Goal: Information Seeking & Learning: Learn about a topic

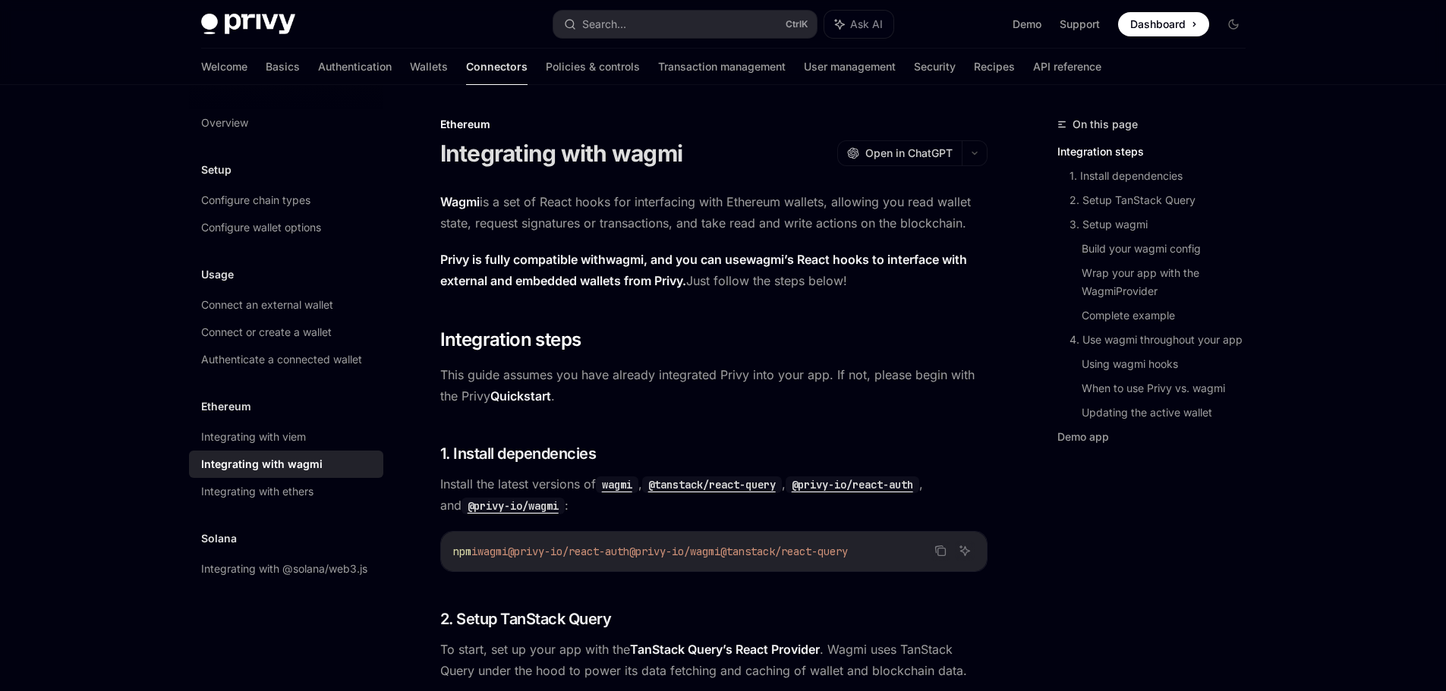
click at [308, 230] on div "Configure wallet options" at bounding box center [261, 228] width 120 height 18
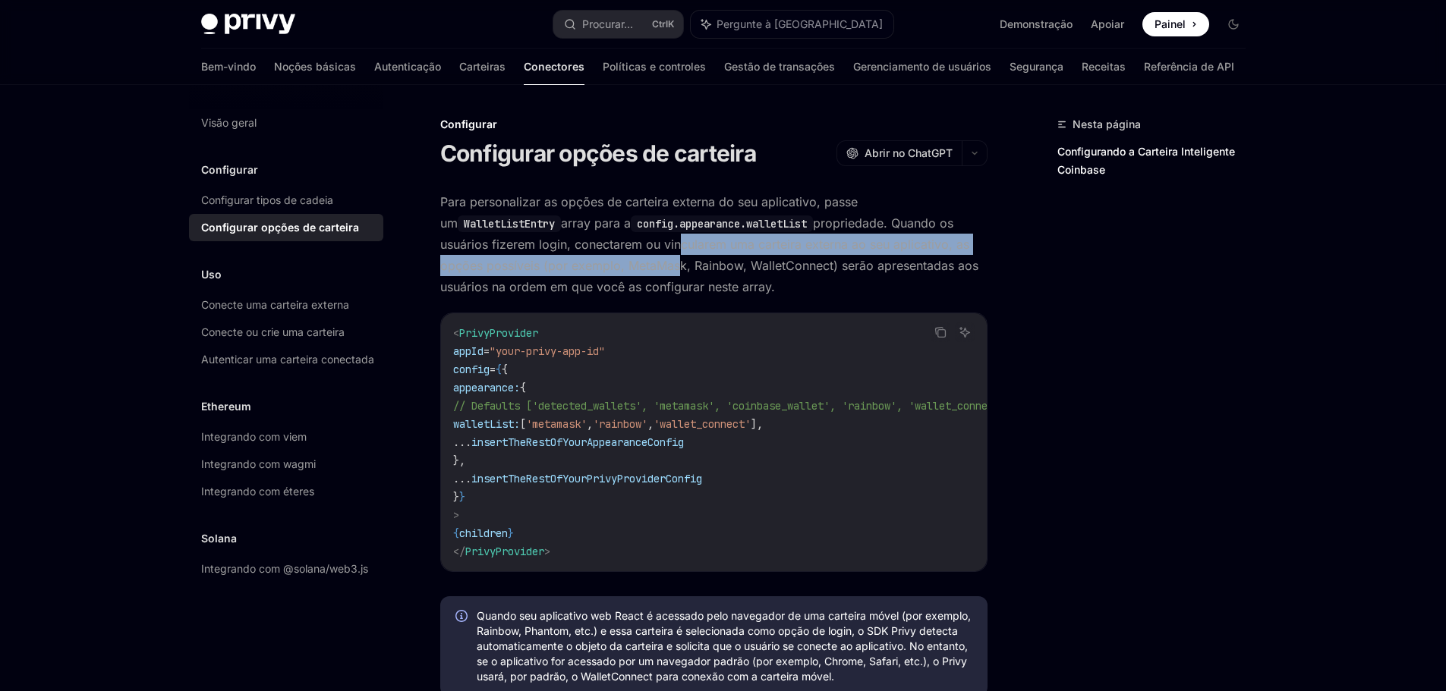
drag, startPoint x: 680, startPoint y: 255, endPoint x: 874, endPoint y: 118, distance: 237.9
click at [680, 256] on span "Para personalizar as opções de carteira externa do seu aplicativo, passe um Wal…" at bounding box center [713, 244] width 547 height 106
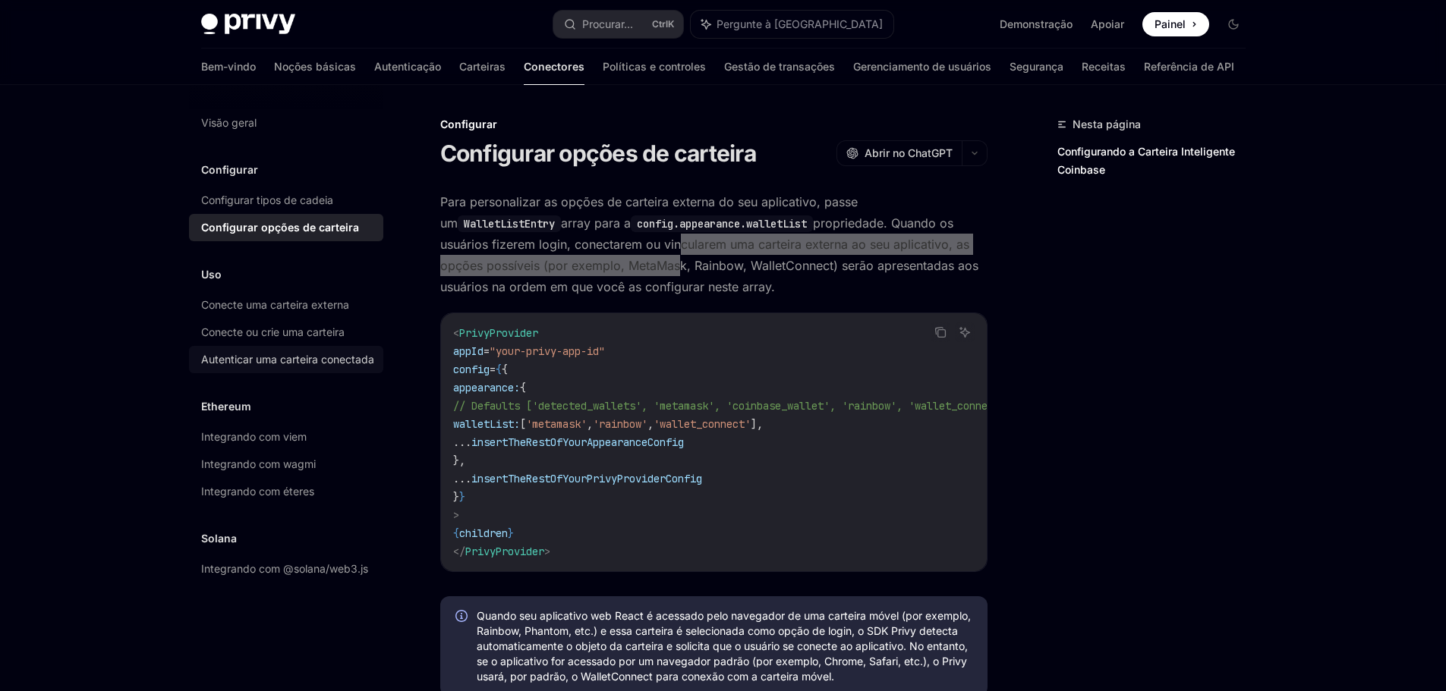
scroll to position [228, 0]
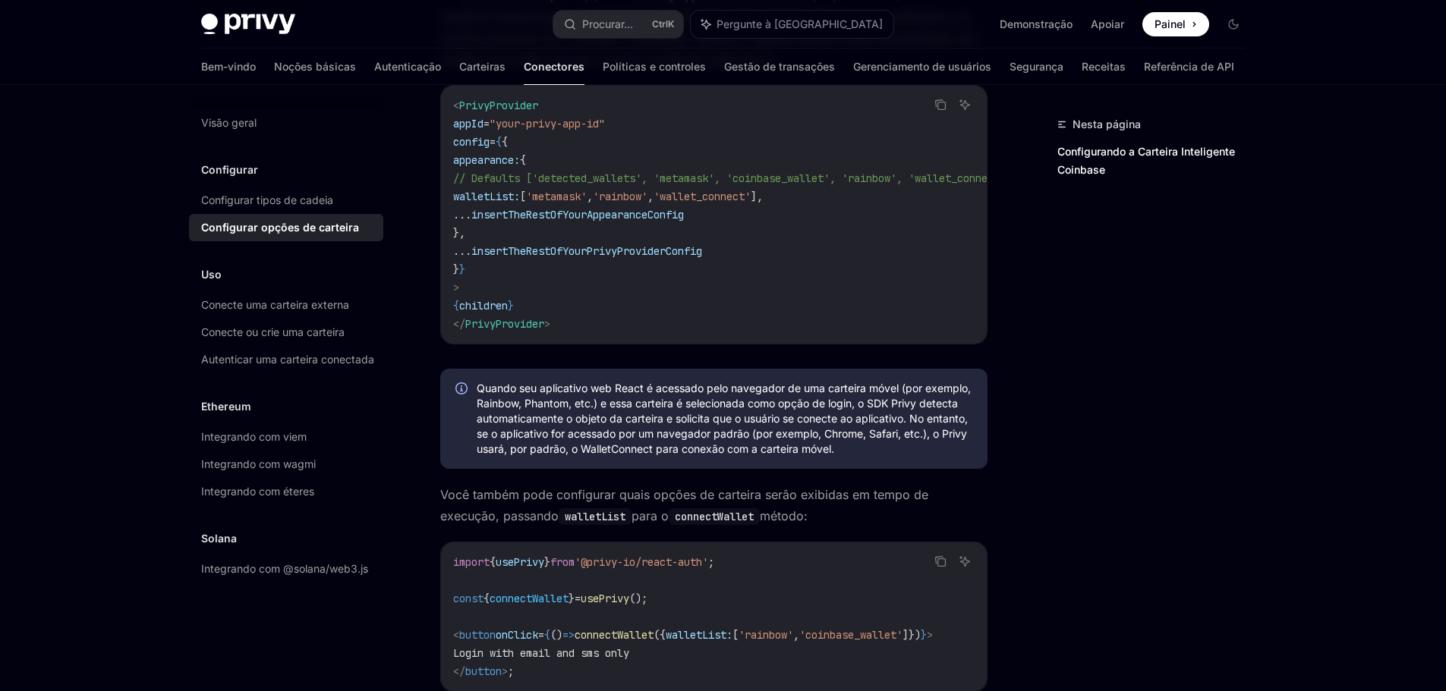
drag, startPoint x: 0, startPoint y: 319, endPoint x: 23, endPoint y: 310, distance: 24.2
drag, startPoint x: 99, startPoint y: 163, endPoint x: 332, endPoint y: 4, distance: 282.3
click at [317, 446] on div "Integrando com viem" at bounding box center [287, 437] width 173 height 18
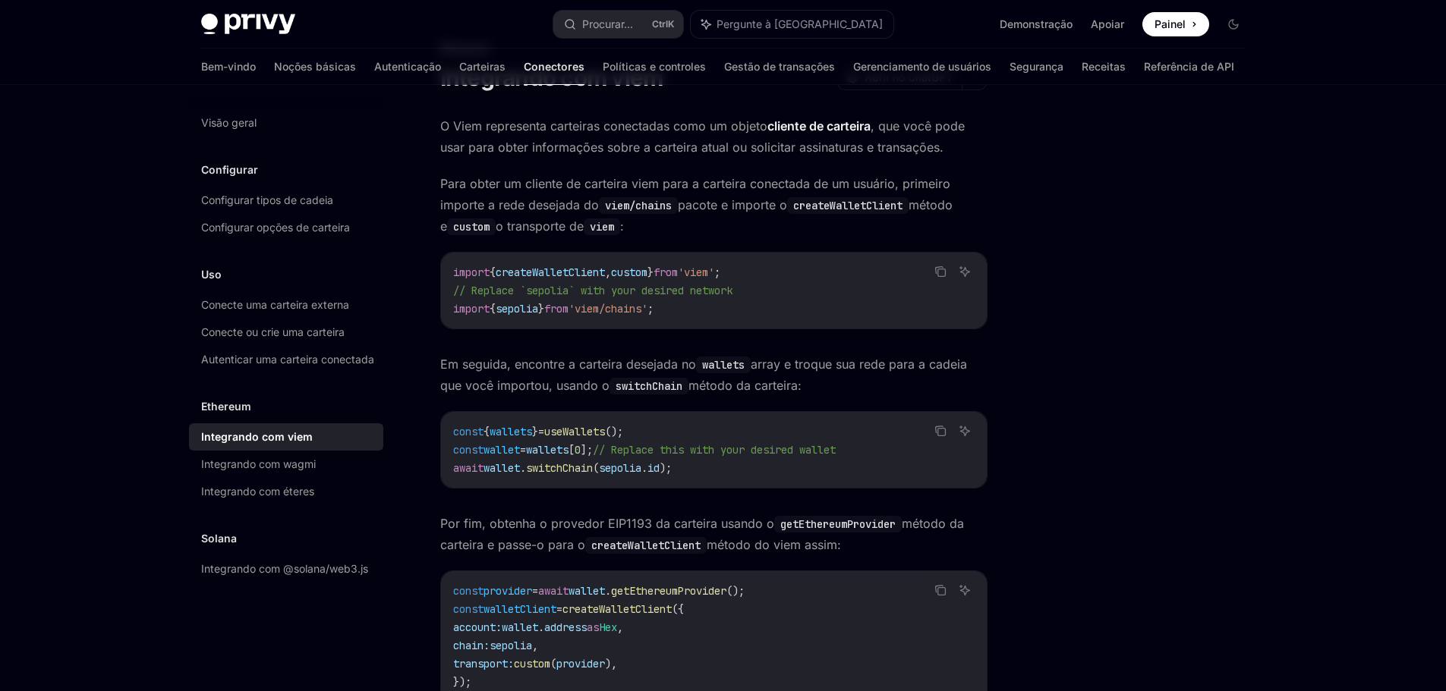
scroll to position [228, 0]
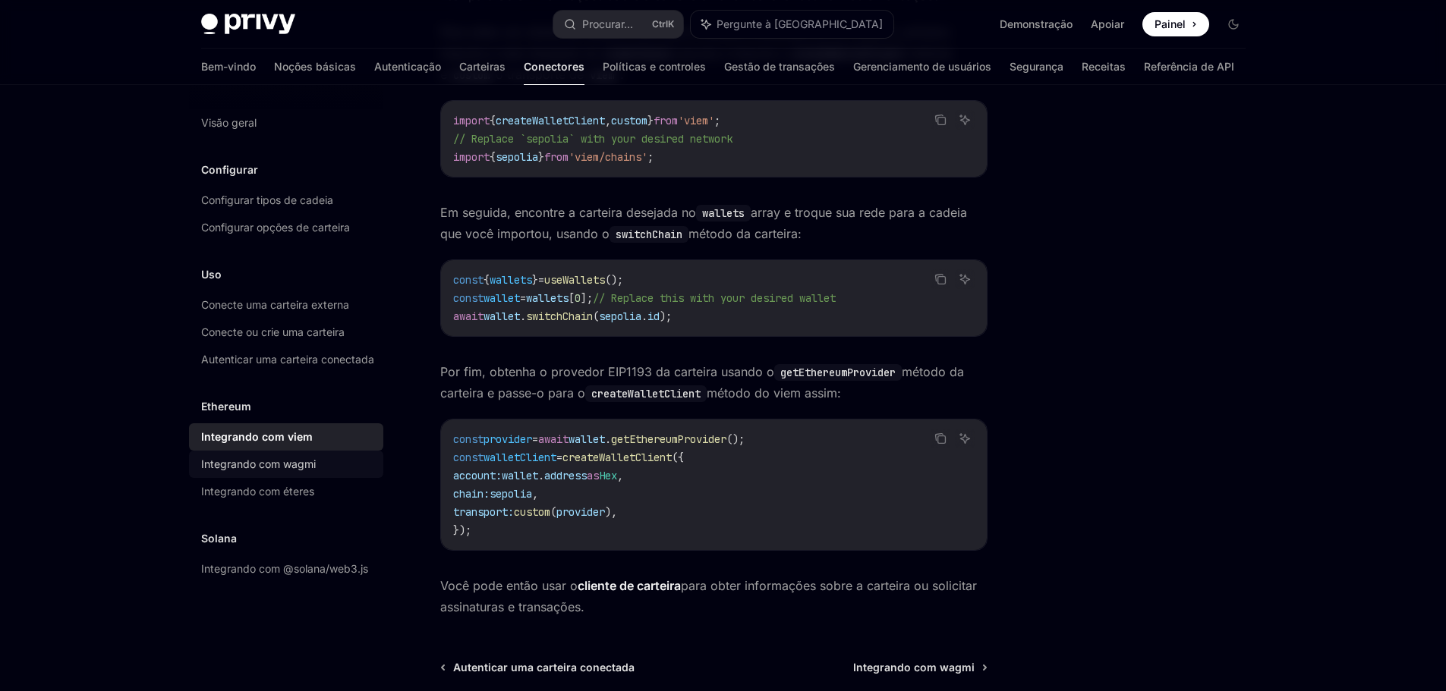
click at [228, 471] on font "Integrando com wagmi" at bounding box center [258, 464] width 115 height 13
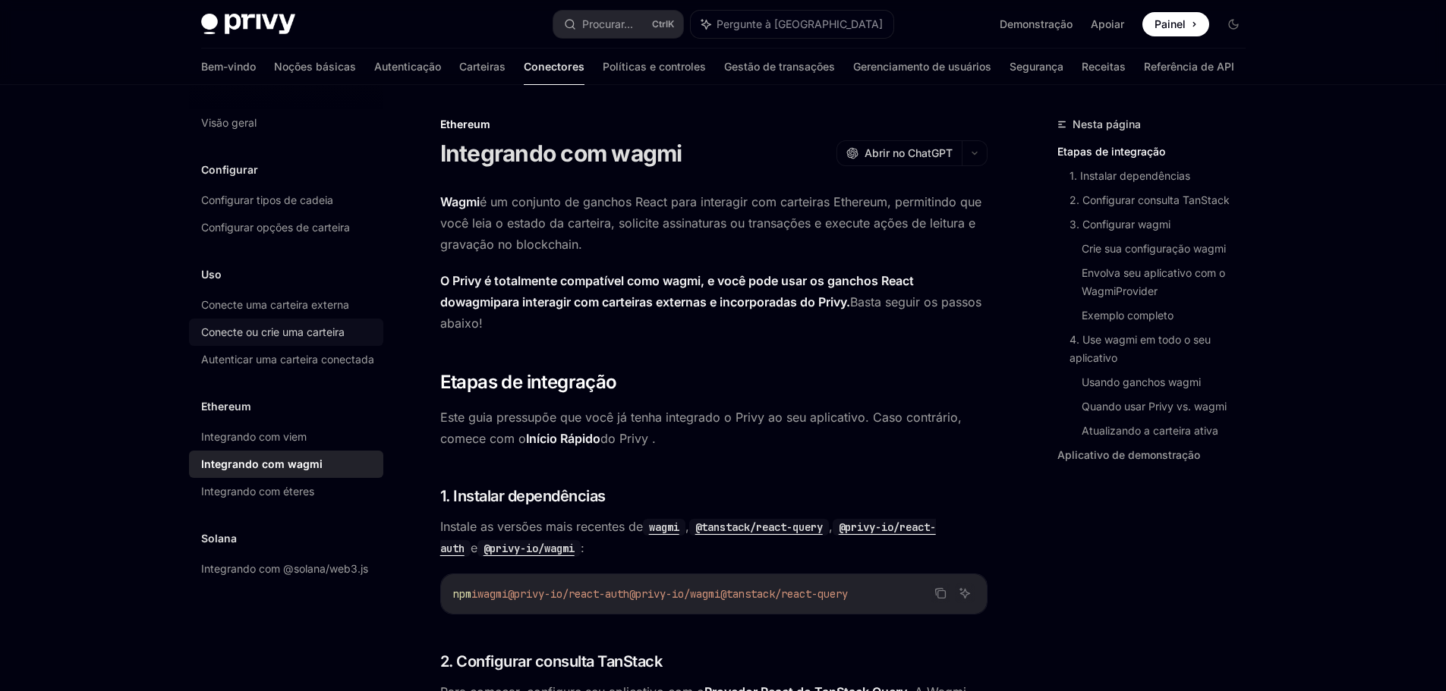
click at [326, 329] on font "Conecte ou crie uma carteira" at bounding box center [272, 332] width 143 height 13
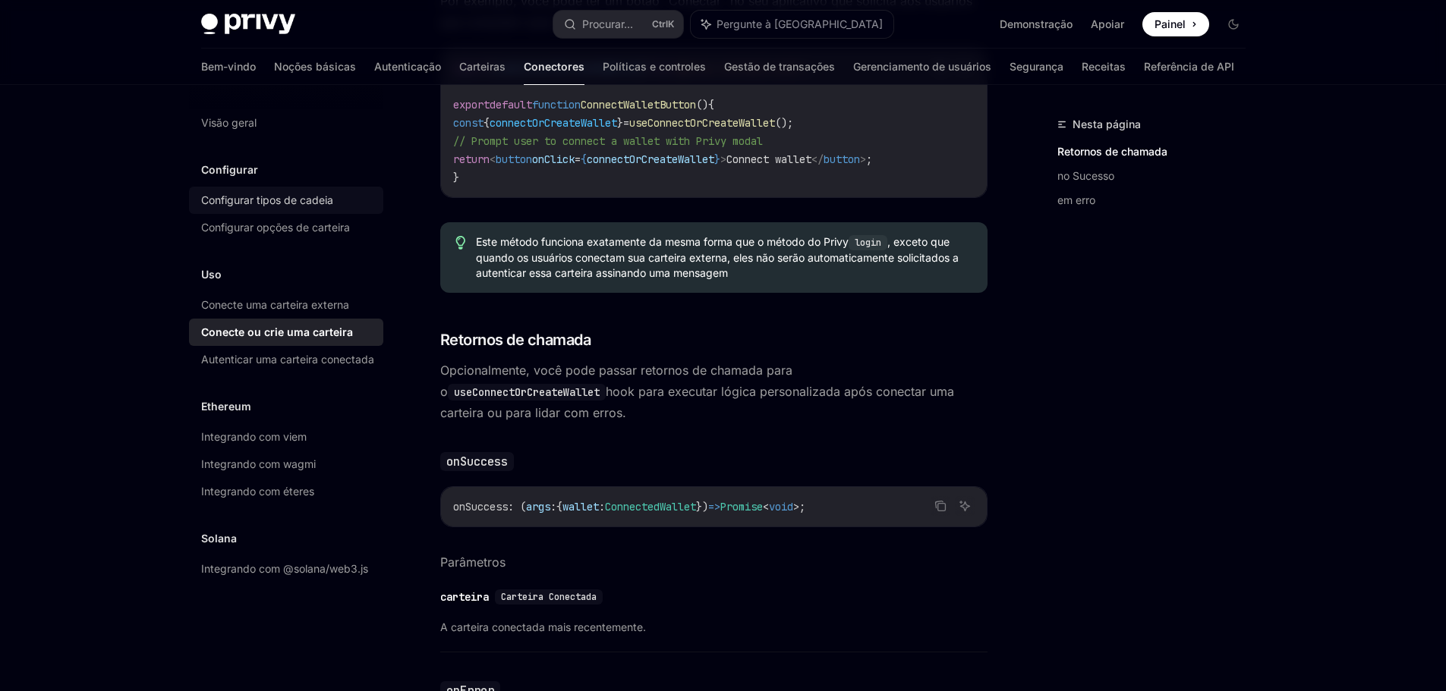
scroll to position [228, 0]
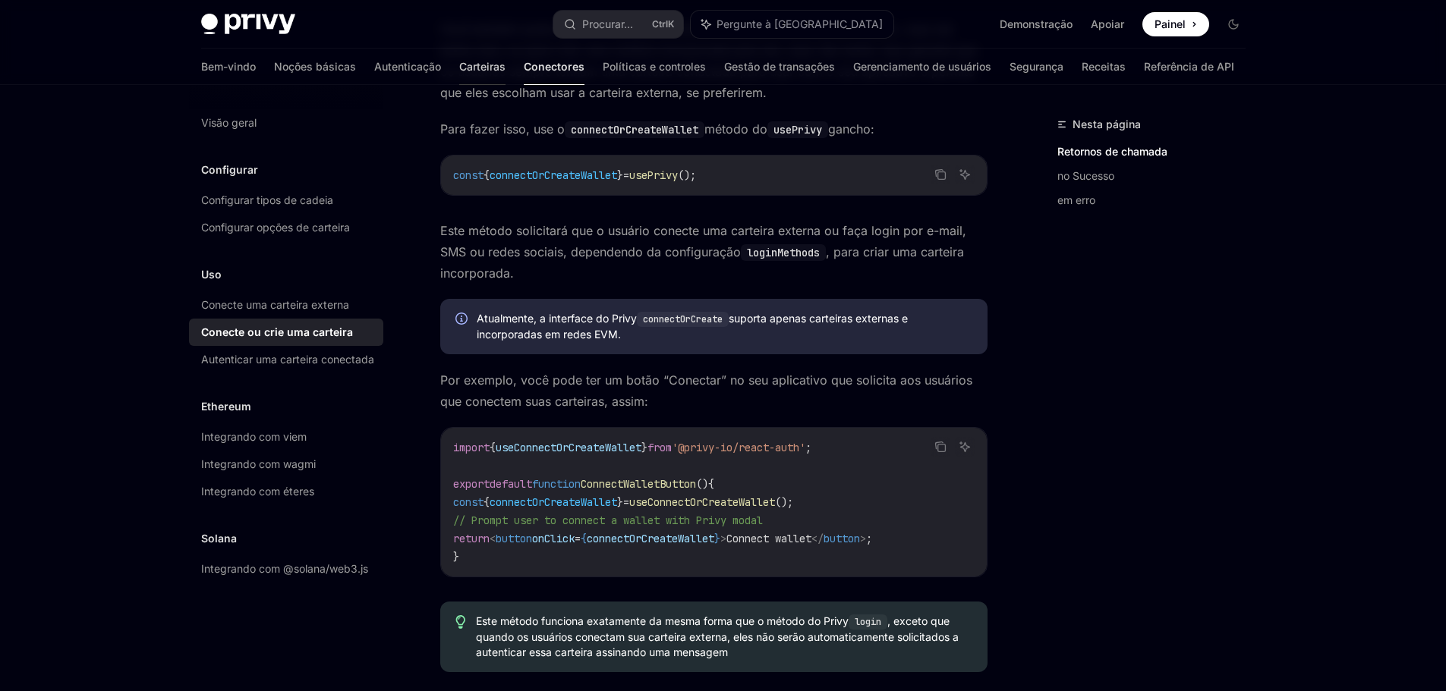
click at [459, 64] on font "Carteiras" at bounding box center [482, 66] width 46 height 13
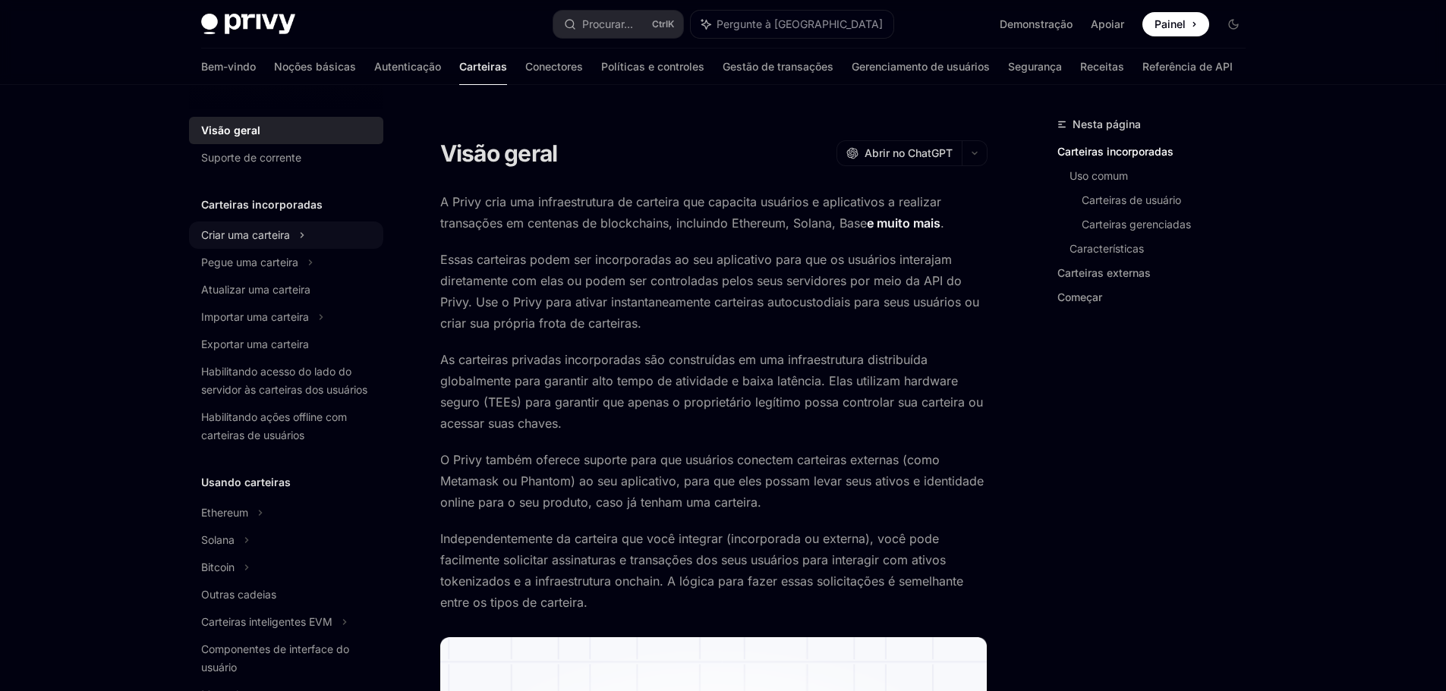
click at [305, 241] on icon at bounding box center [302, 235] width 6 height 18
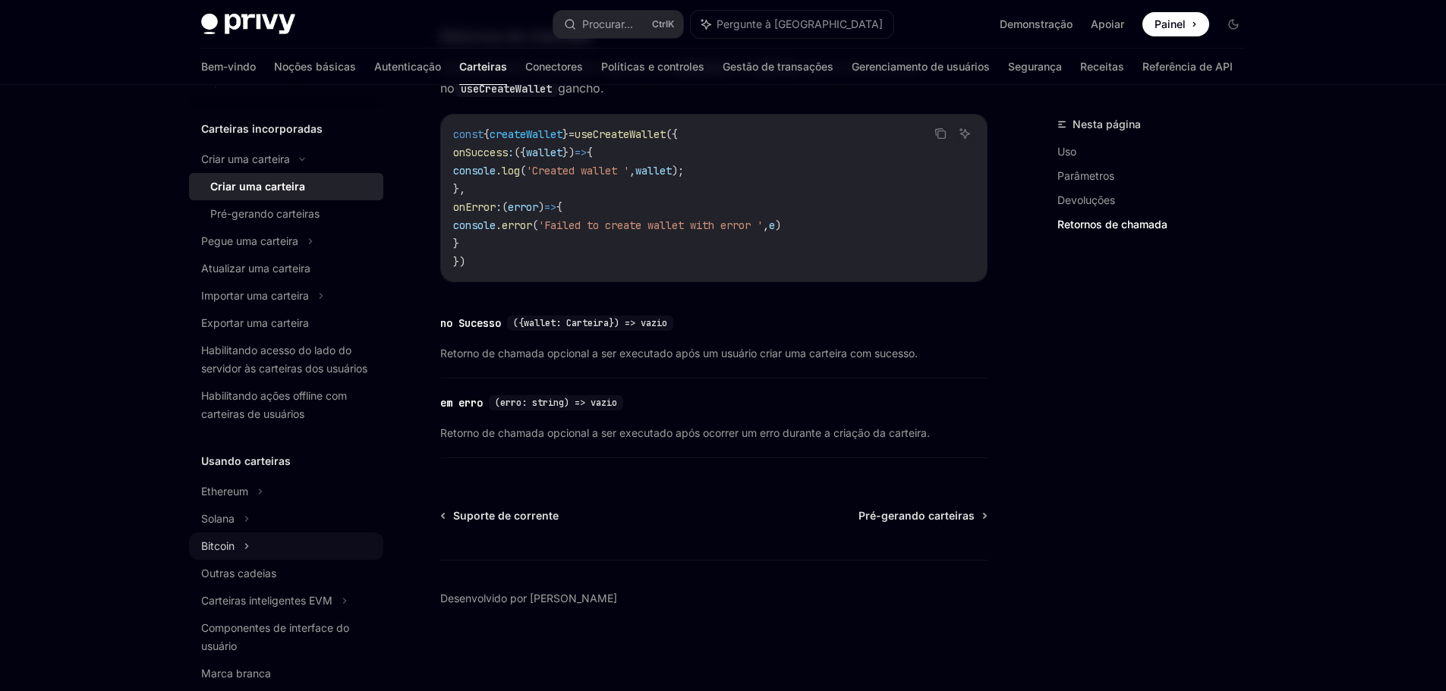
scroll to position [152, 0]
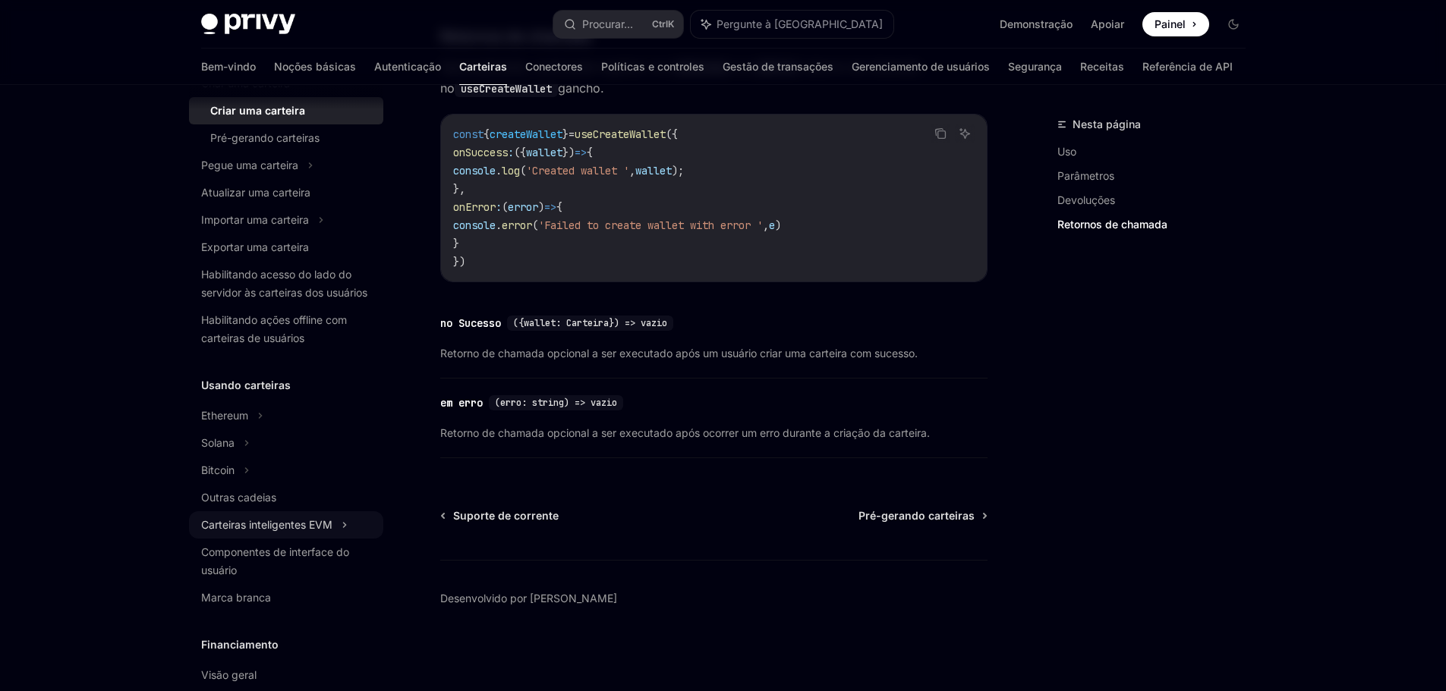
click at [280, 531] on font "Carteiras inteligentes EVM" at bounding box center [266, 524] width 131 height 13
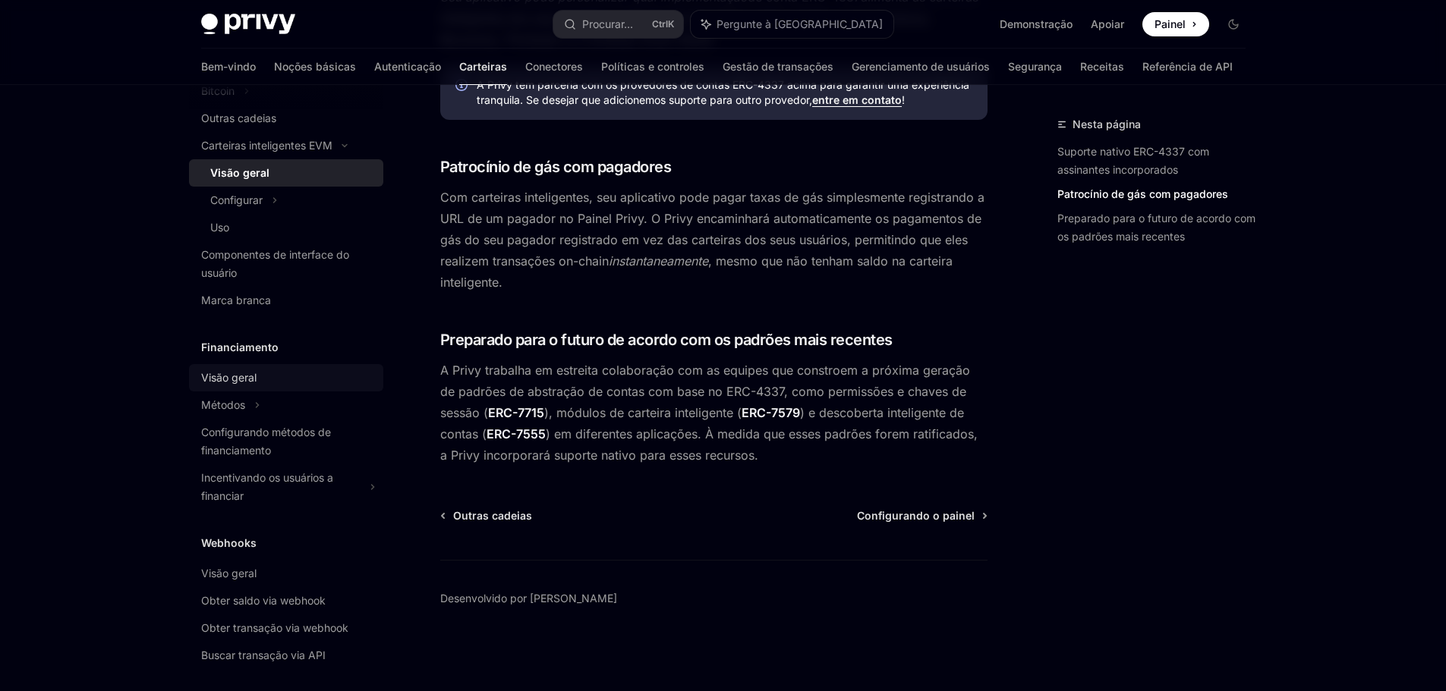
scroll to position [607, 0]
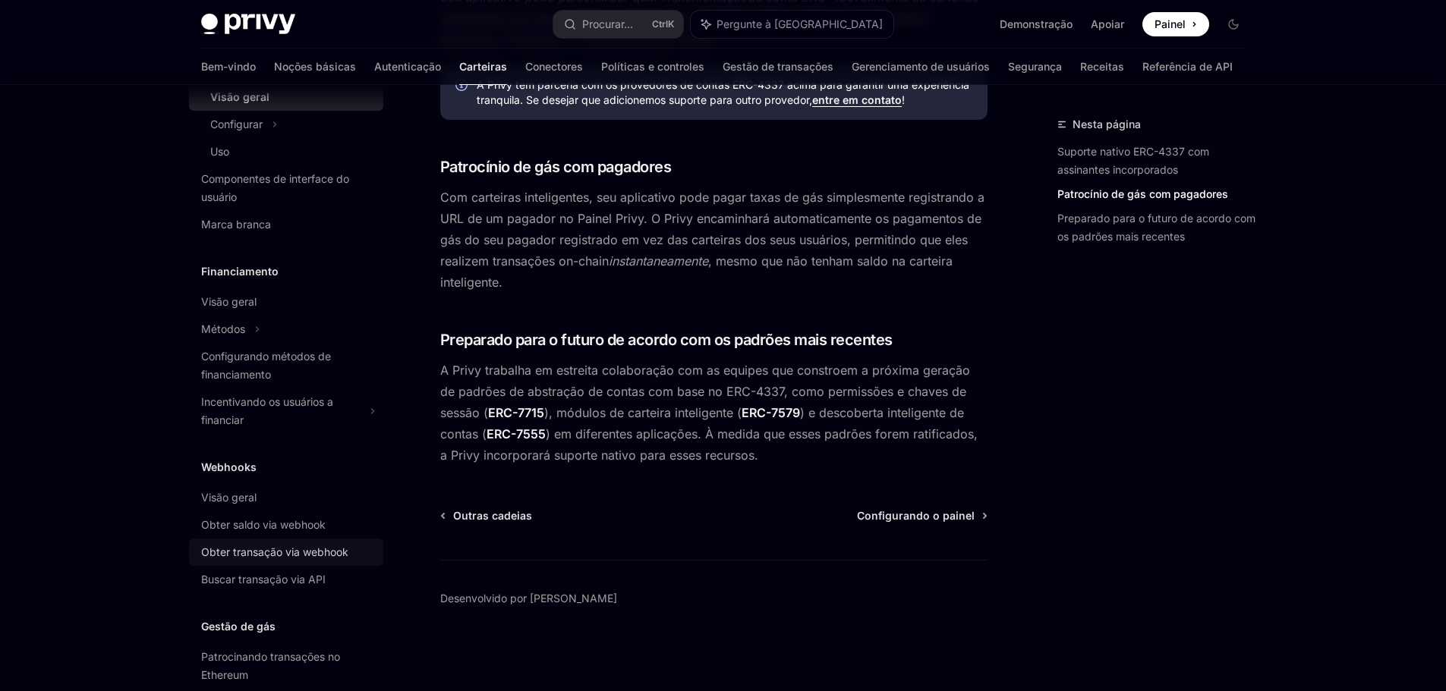
click at [279, 559] on font "Obter transação via webhook" at bounding box center [274, 552] width 147 height 13
type textarea "*"
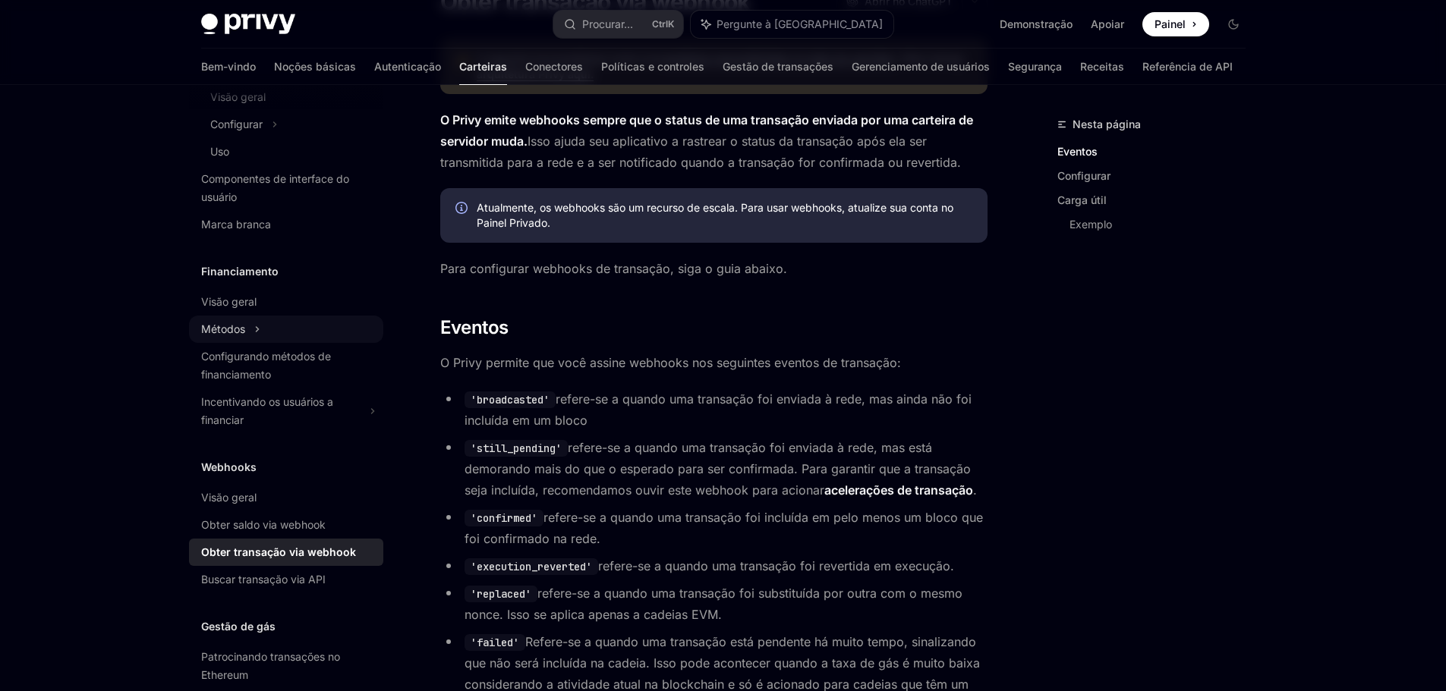
scroll to position [759, 0]
